Goal: Task Accomplishment & Management: Manage account settings

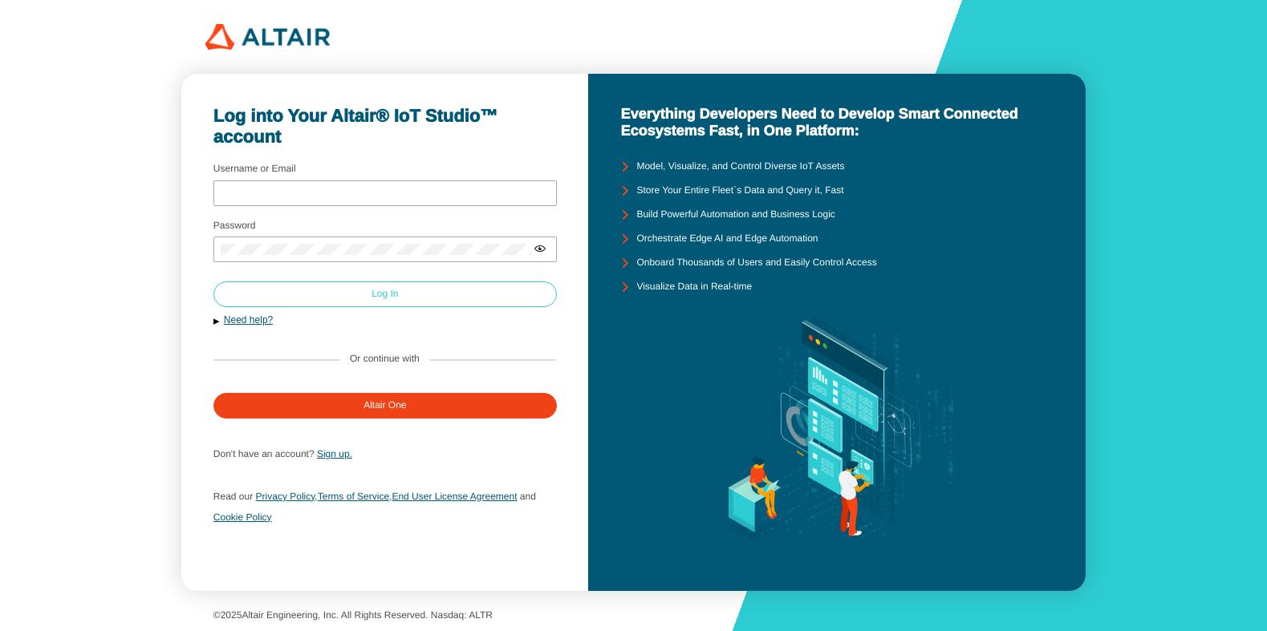
type input "mschoones"
click at [0, 0] on slot "Log In" at bounding box center [0, 0] width 0 height 0
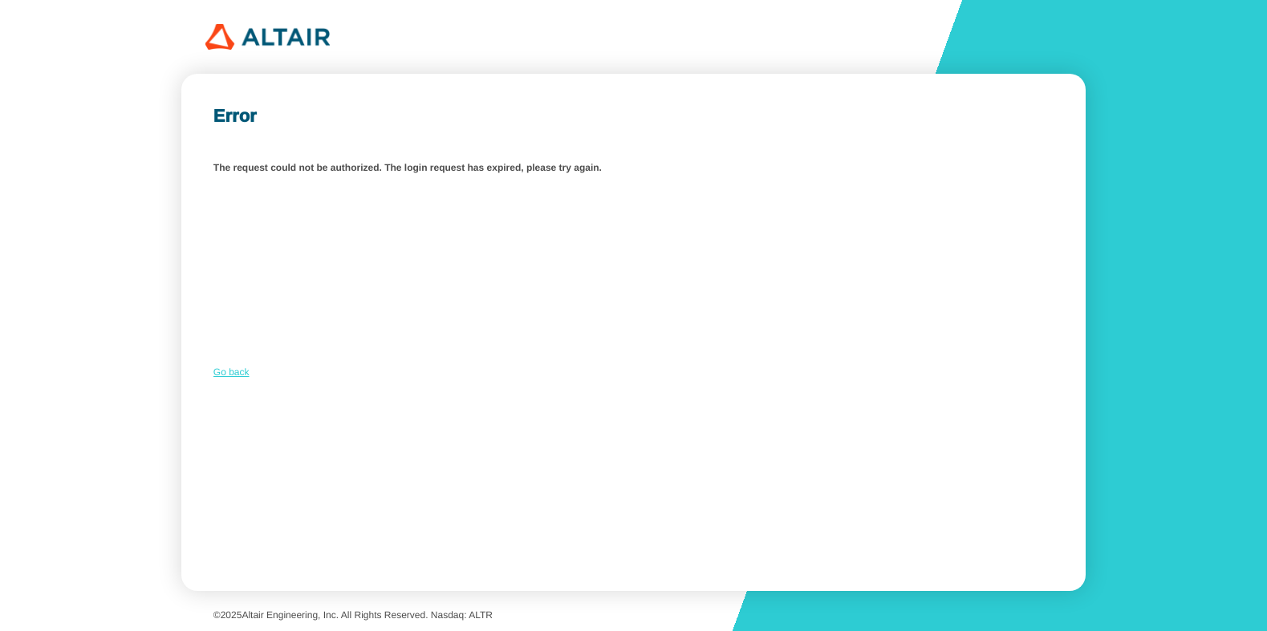
click at [228, 377] on link "Go back" at bounding box center [231, 372] width 36 height 11
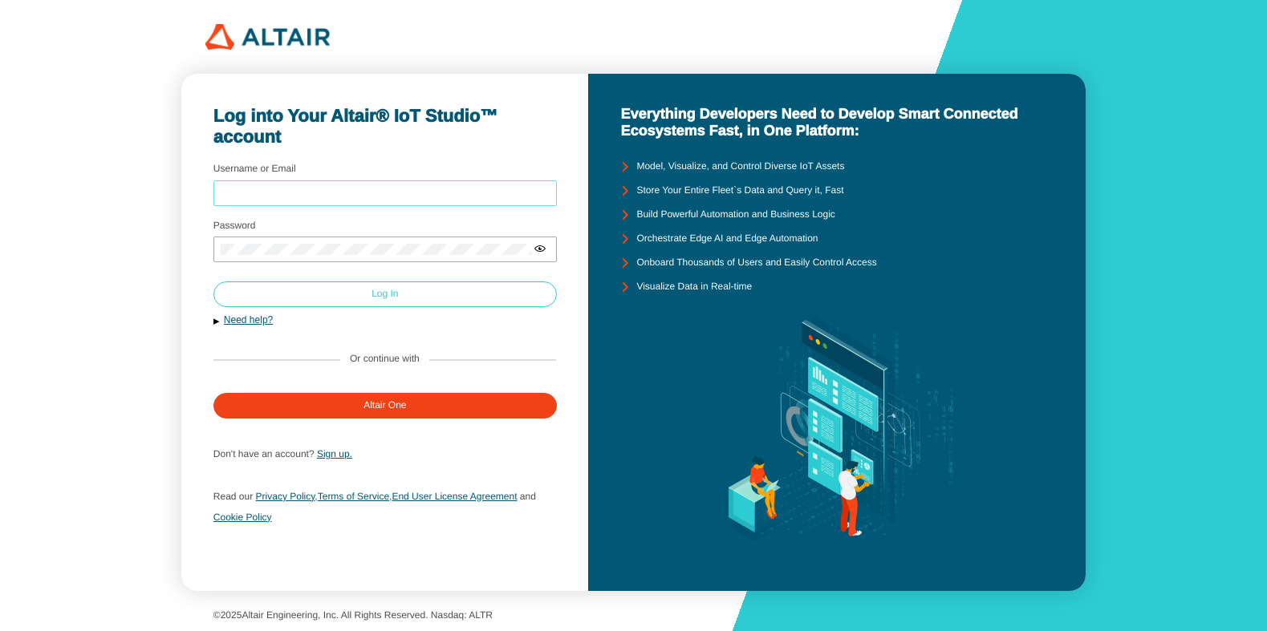
type input "mschoones"
click at [320, 294] on paper-button "Log In" at bounding box center [384, 295] width 343 height 26
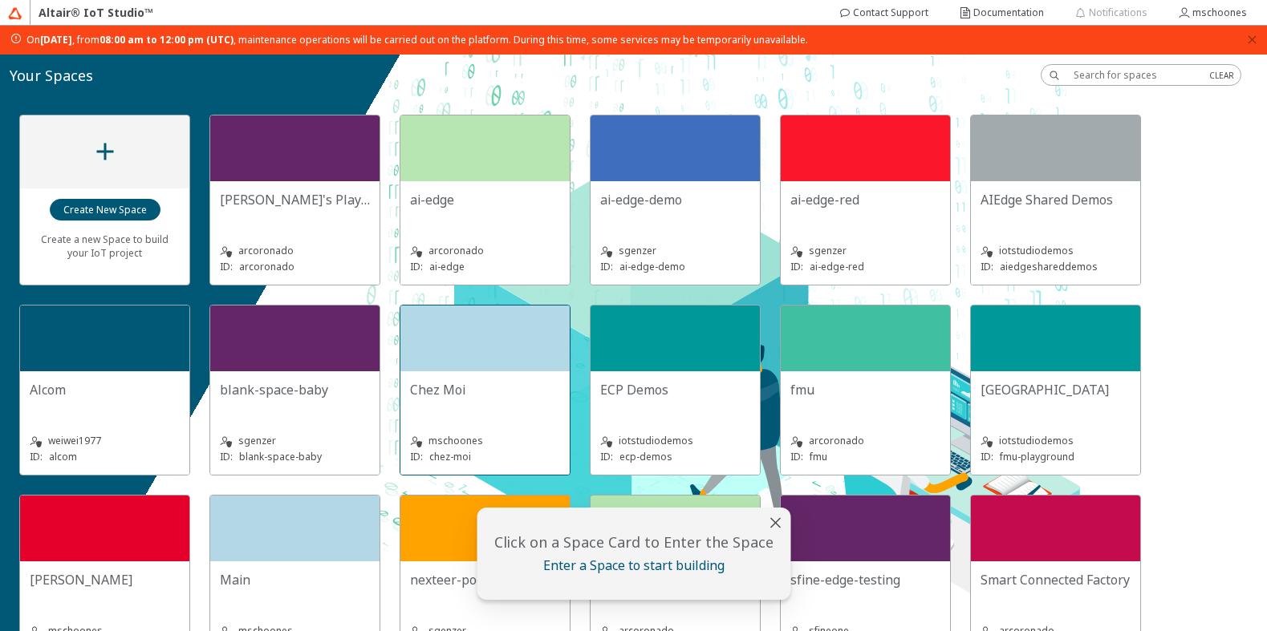
click at [474, 348] on div at bounding box center [484, 339] width 169 height 66
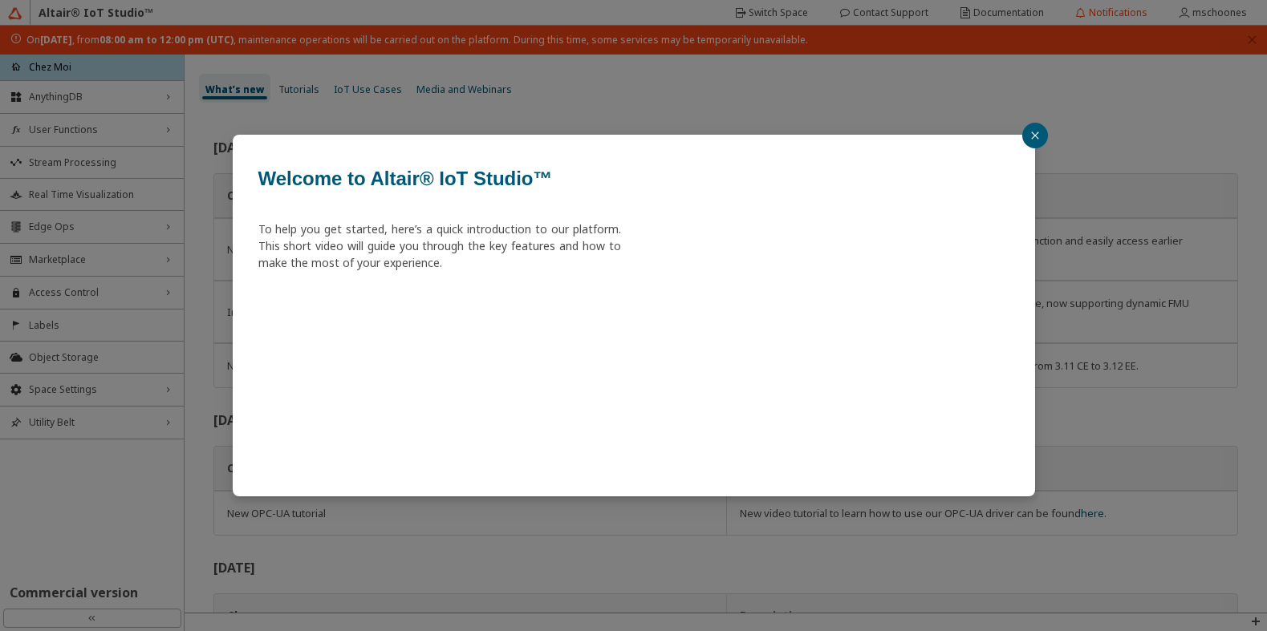
click at [53, 391] on div "Welcome to Altair® IoT Studio™ To help you get started, here’s a quick introduc…" at bounding box center [633, 315] width 1267 height 631
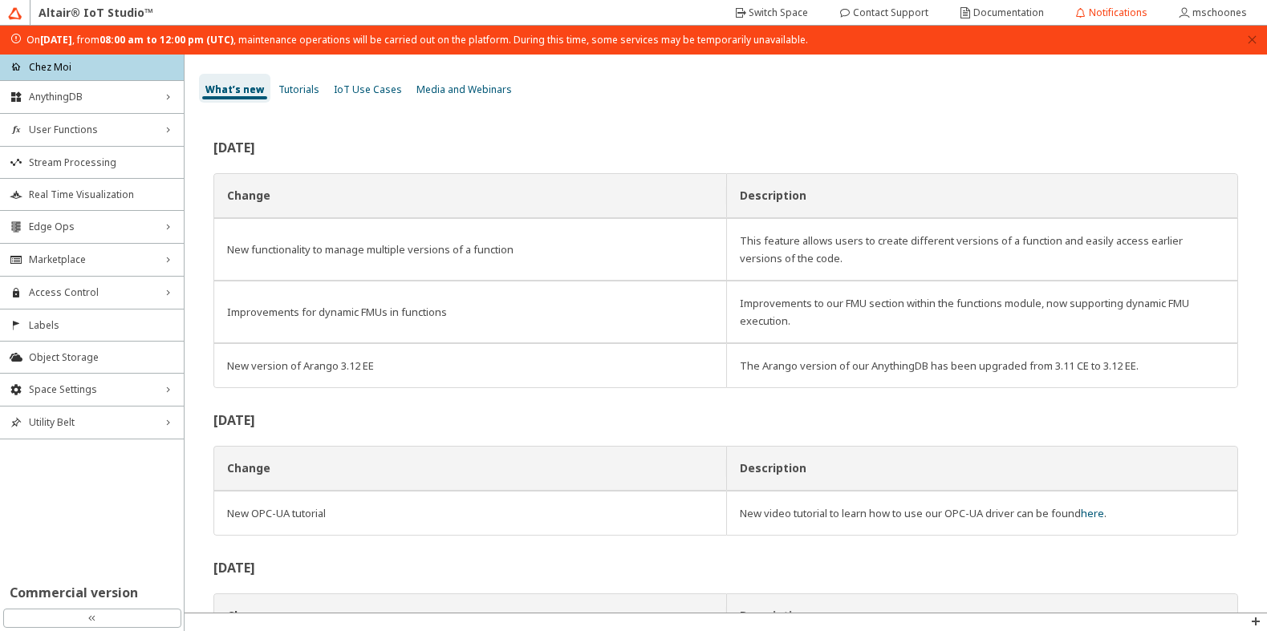
click at [53, 391] on span "Space Settings" at bounding box center [92, 389] width 126 height 13
click at [39, 492] on span "AU Management" at bounding box center [101, 497] width 145 height 13
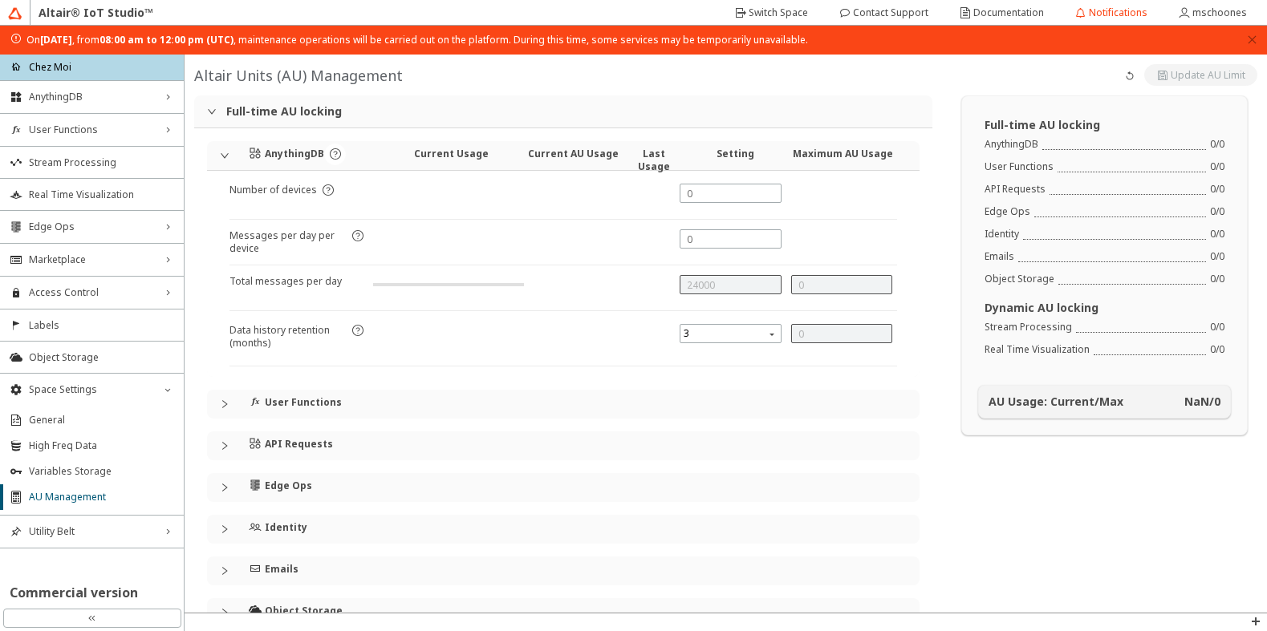
type input "24000"
type input "5"
type input "0"
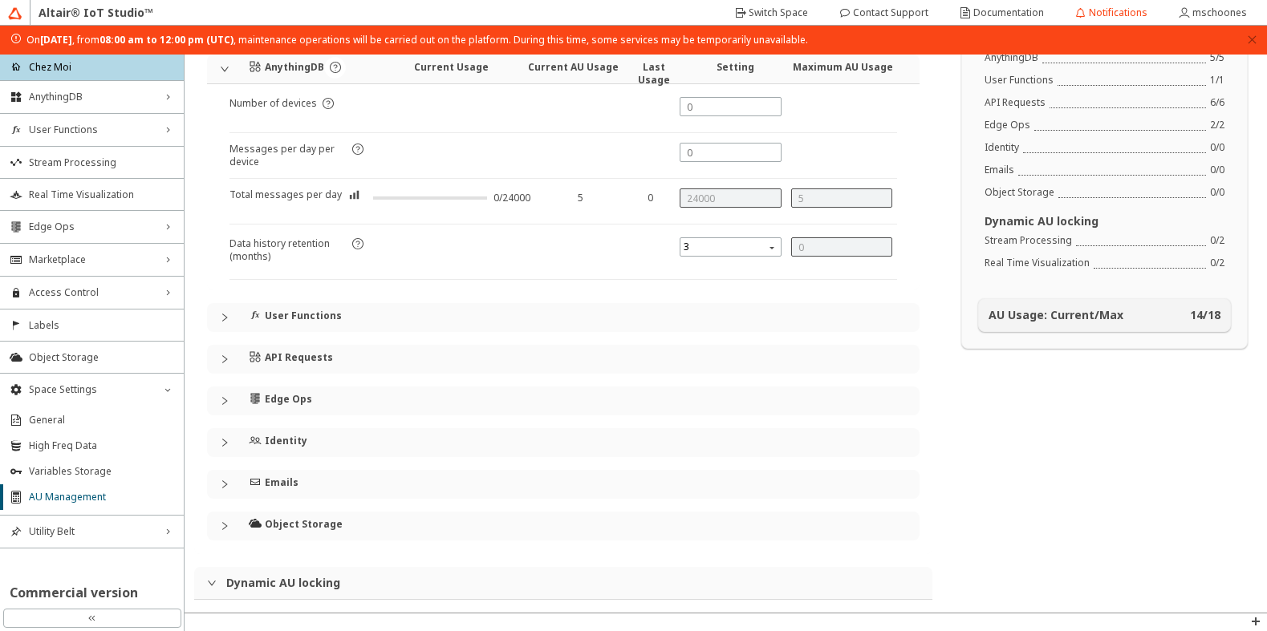
scroll to position [183, 0]
